Goal: Transaction & Acquisition: Download file/media

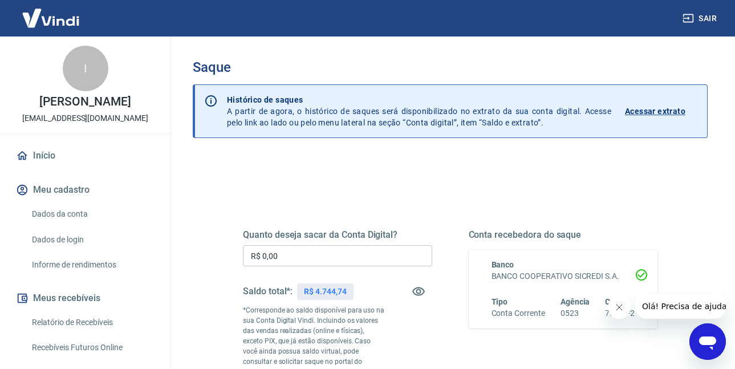
scroll to position [57, 0]
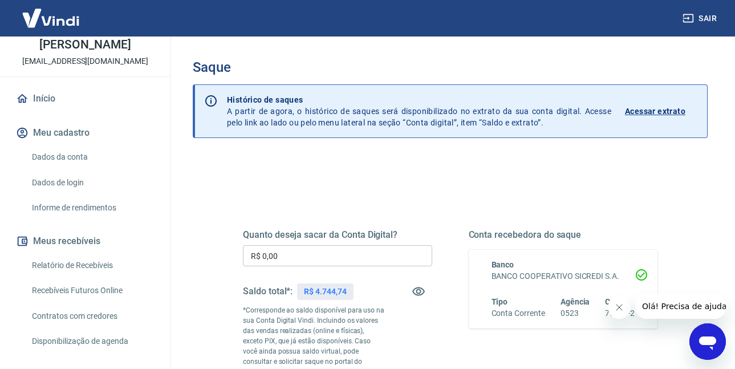
click at [86, 273] on link "Relatório de Recebíveis" at bounding box center [91, 265] width 129 height 23
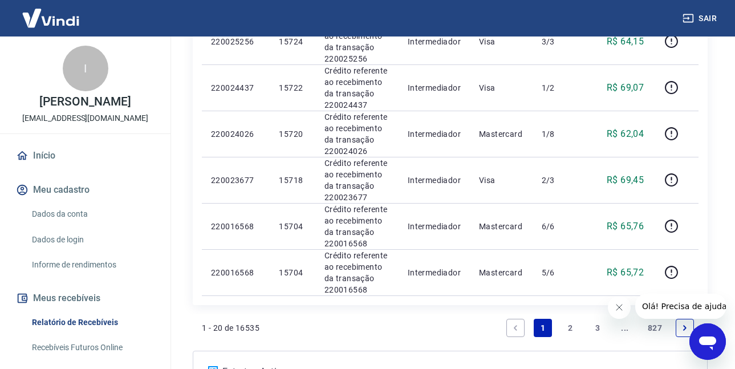
scroll to position [1079, 0]
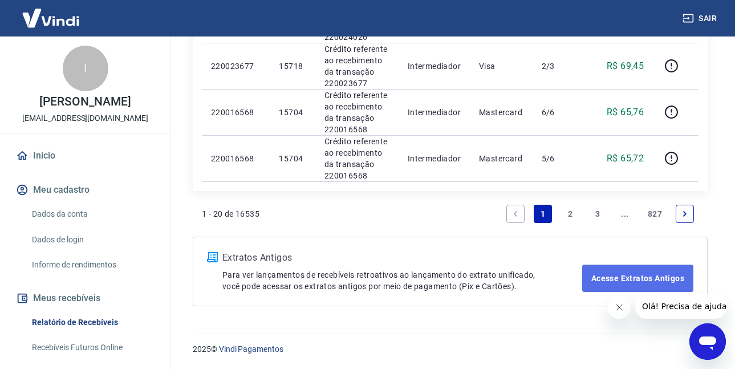
click at [617, 280] on link "Acesse Extratos Antigos" at bounding box center [637, 278] width 111 height 27
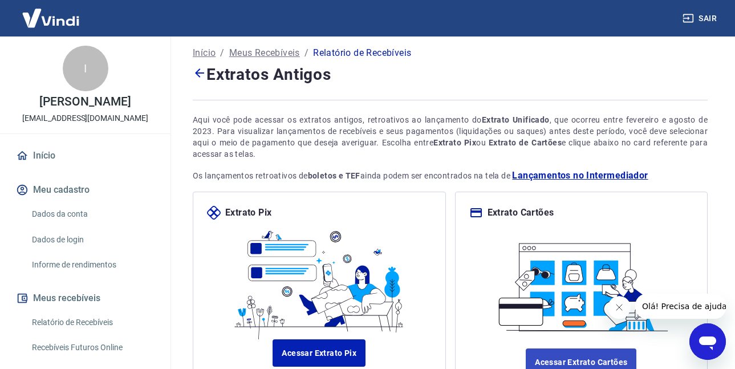
scroll to position [108, 0]
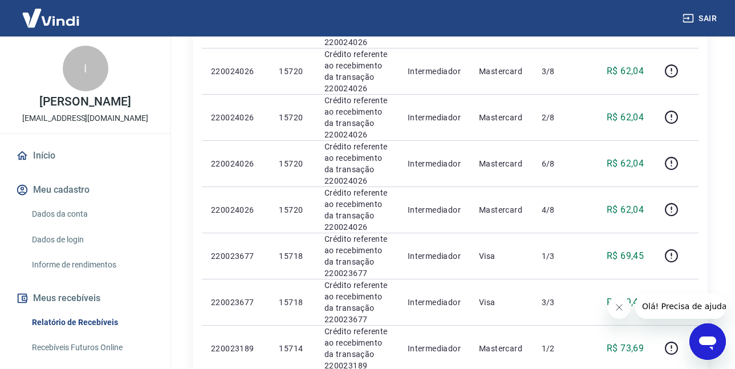
scroll to position [167, 0]
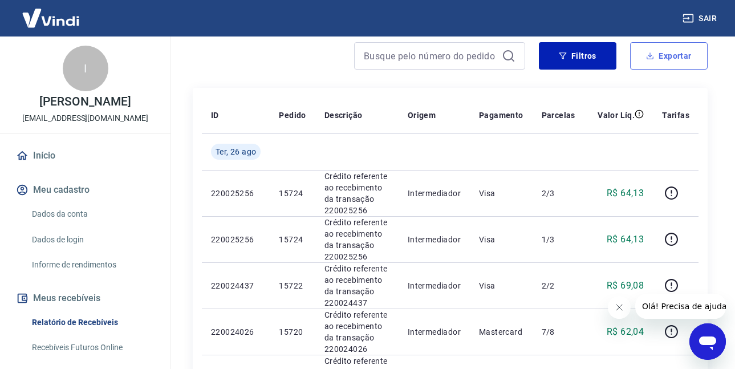
click at [650, 58] on icon "button" at bounding box center [650, 56] width 8 height 8
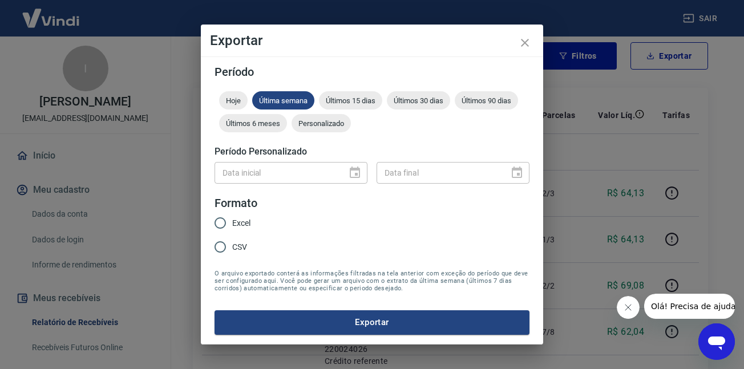
click at [228, 249] on input "CSV" at bounding box center [220, 247] width 24 height 24
radio input "true"
click at [276, 342] on div "Período Hoje Última semana Últimos 15 dias Últimos 30 dias Últimos 90 dias Últi…" at bounding box center [372, 199] width 342 height 287
click at [287, 330] on button "Exportar" at bounding box center [371, 322] width 315 height 24
